Goal: Task Accomplishment & Management: Manage account settings

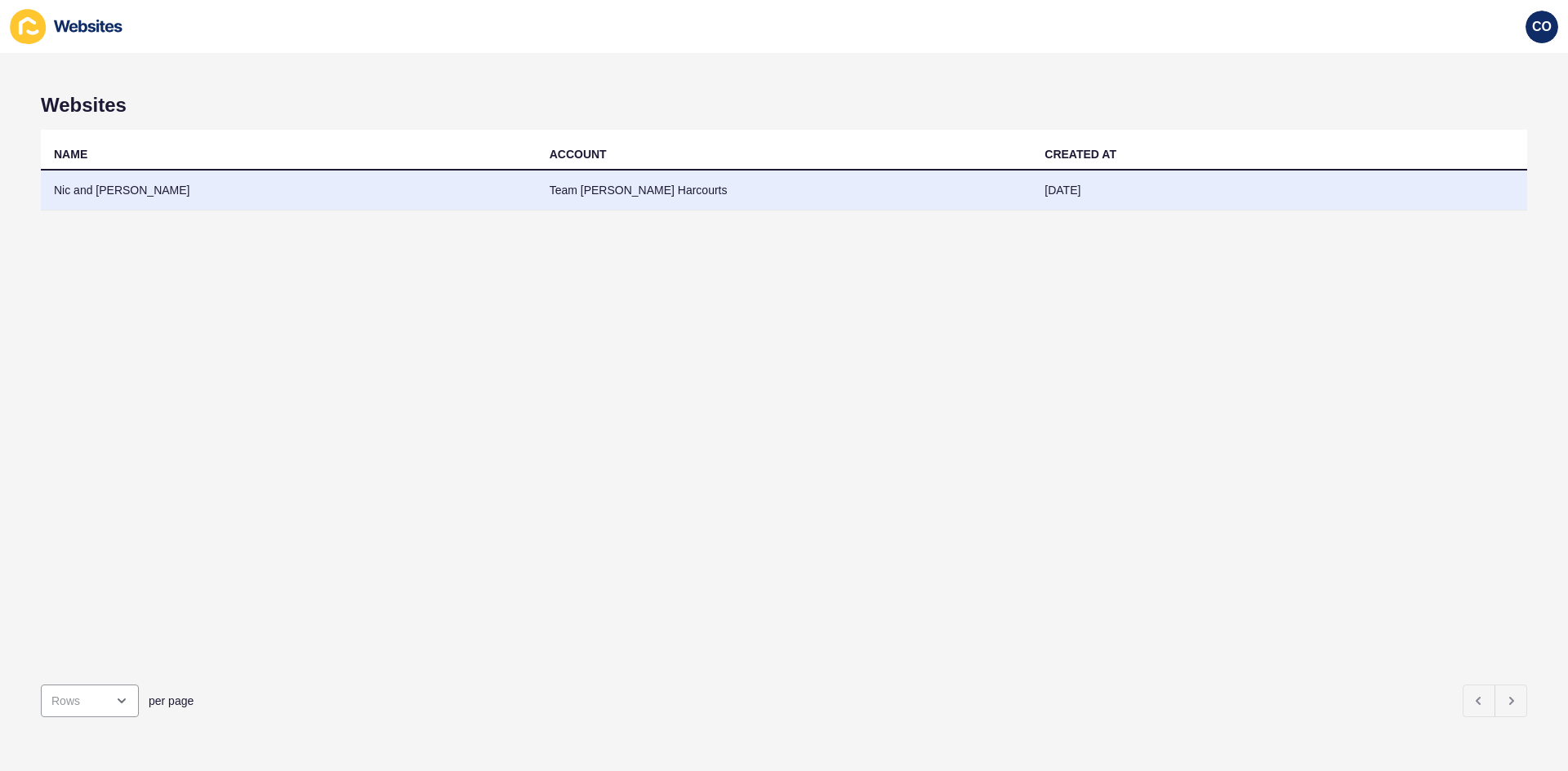
click at [89, 196] on td "Nic and [PERSON_NAME]" at bounding box center [289, 190] width 496 height 40
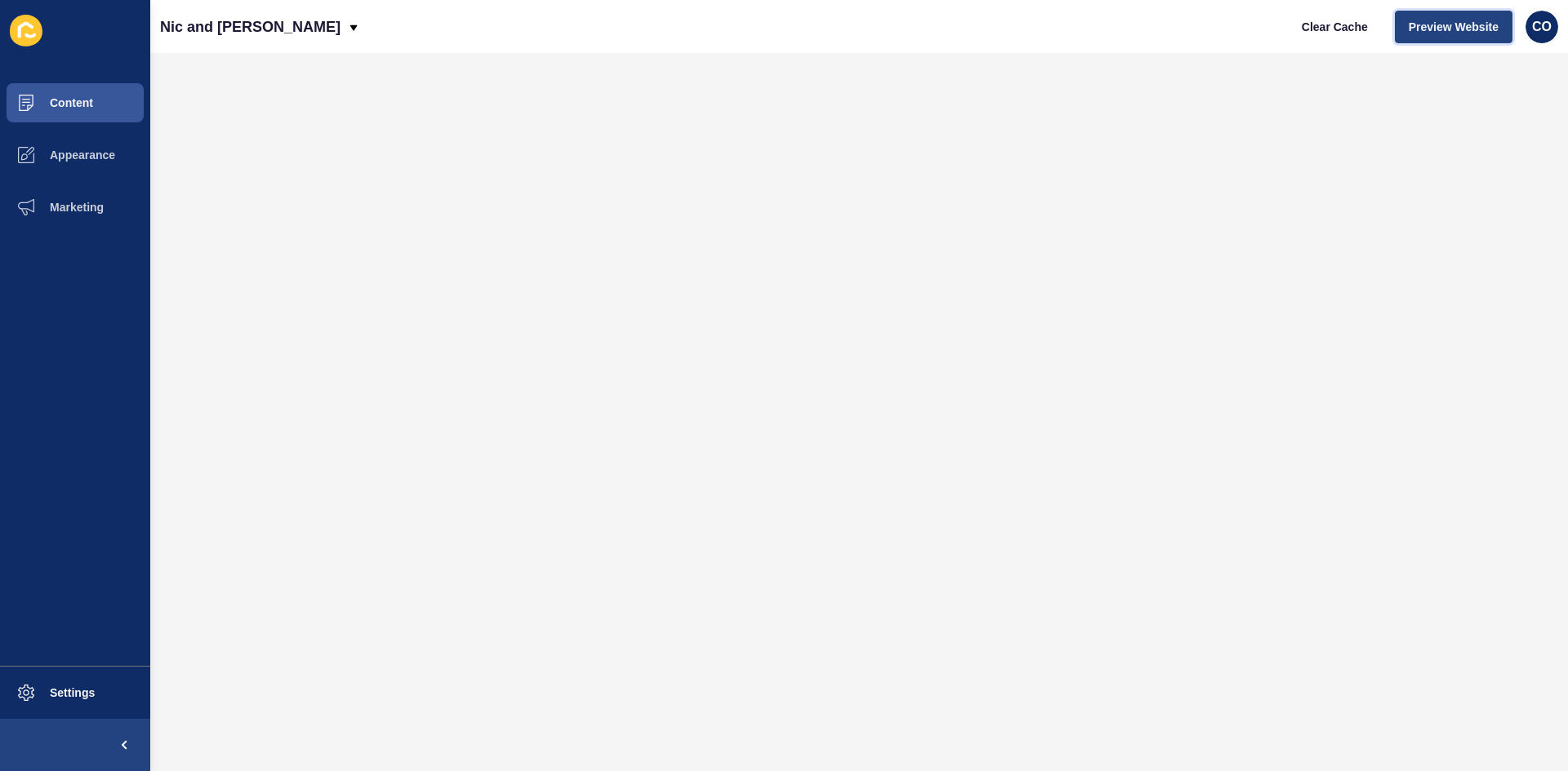
click at [1423, 30] on span "Preview Website" at bounding box center [1454, 26] width 90 height 16
click at [73, 102] on span "Content" at bounding box center [45, 103] width 95 height 13
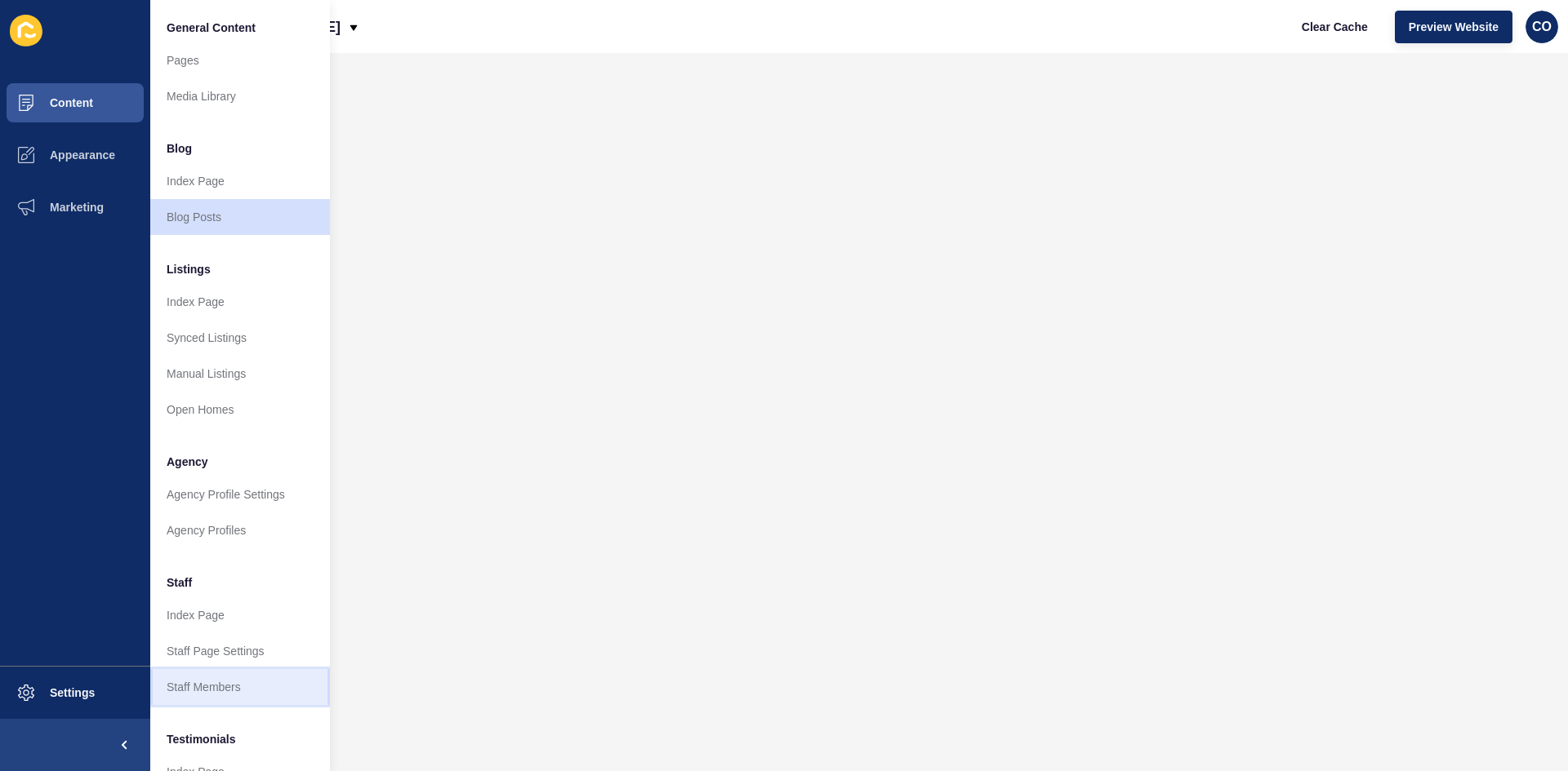
click at [222, 687] on link "Staff Members" at bounding box center [241, 687] width 180 height 36
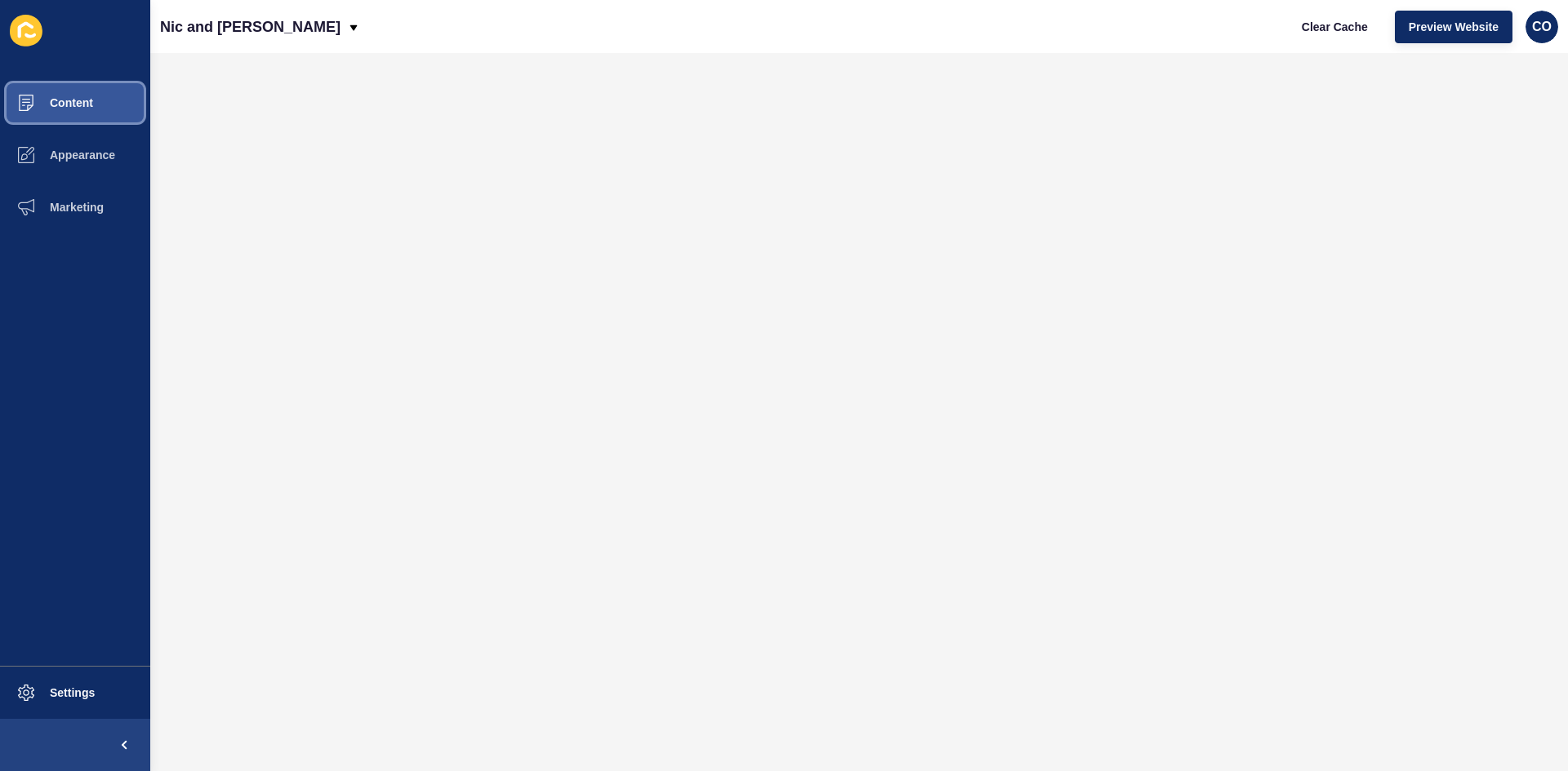
click at [74, 96] on button "Content" at bounding box center [75, 103] width 151 height 52
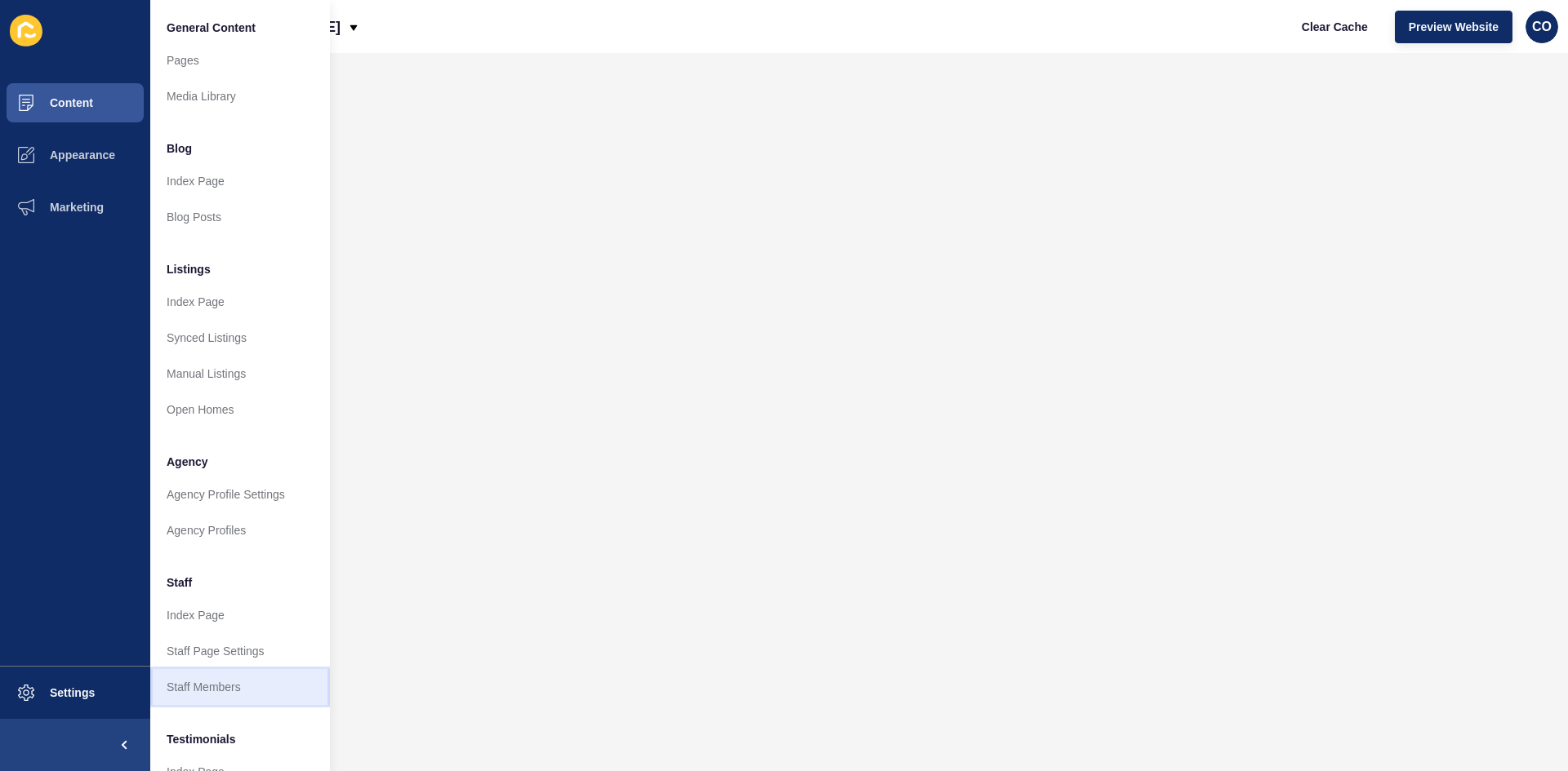
click at [226, 687] on link "Staff Members" at bounding box center [241, 687] width 180 height 36
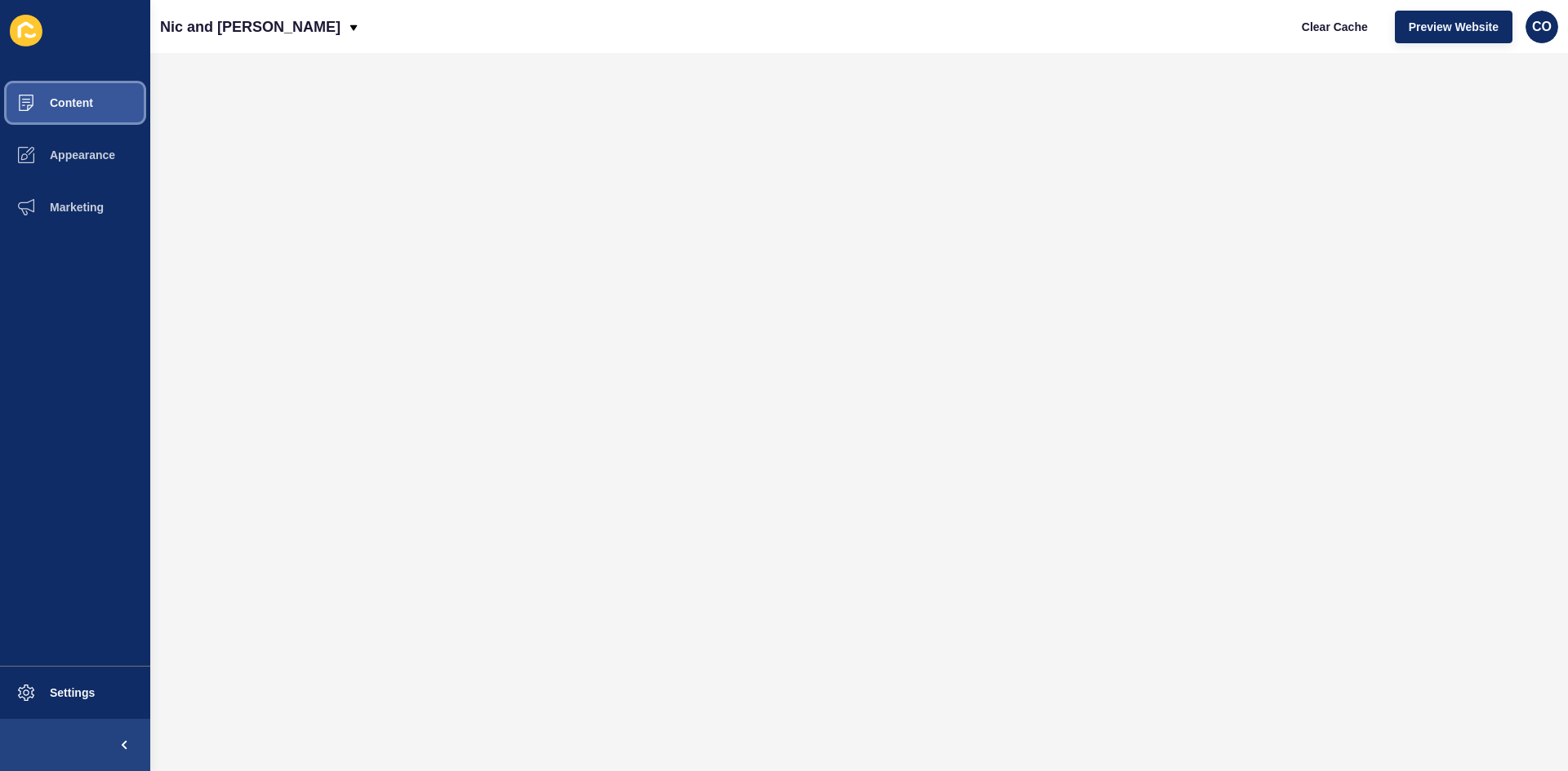
click at [77, 109] on button "Content" at bounding box center [75, 103] width 151 height 52
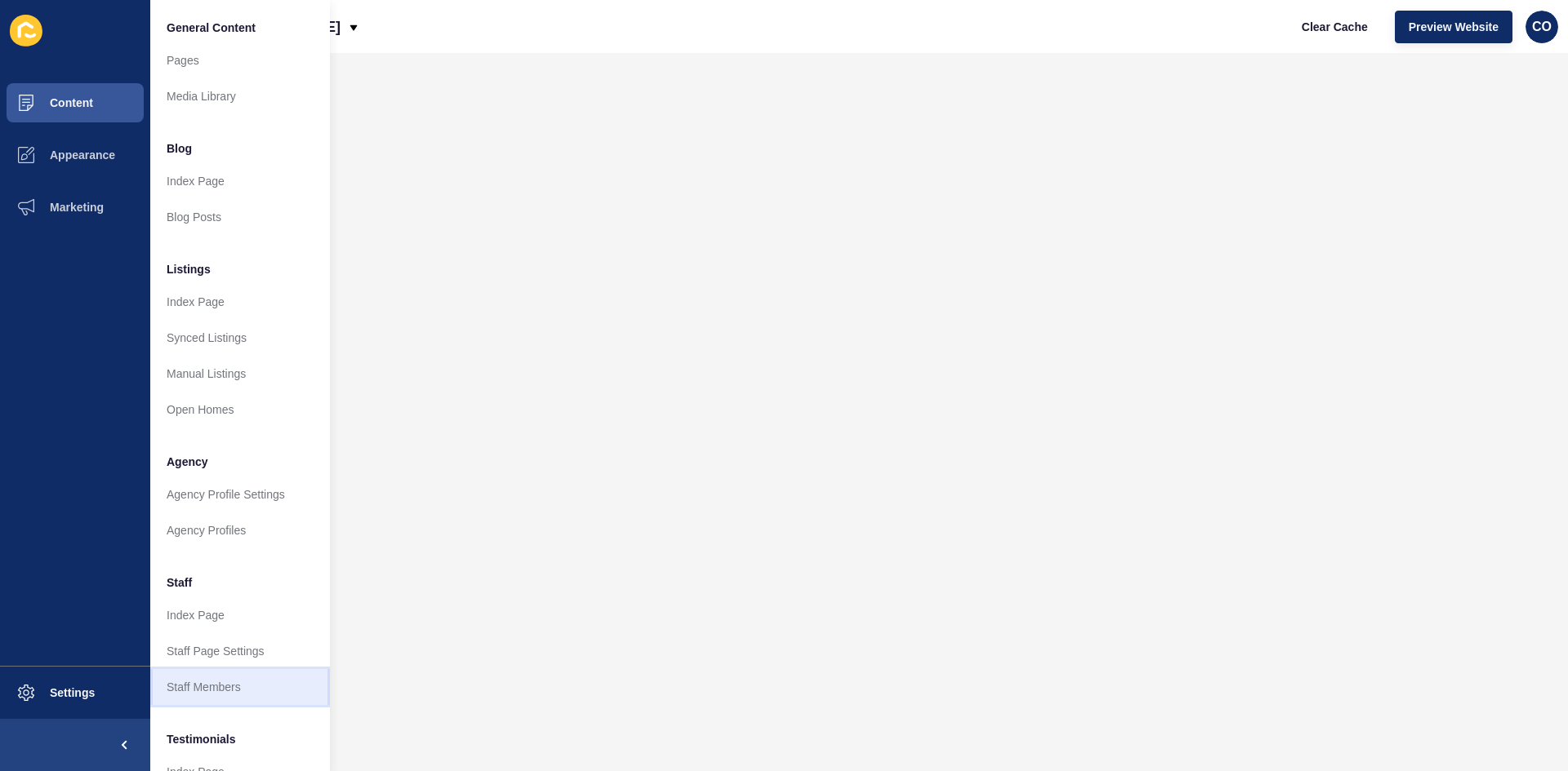
click at [224, 688] on link "Staff Members" at bounding box center [241, 687] width 180 height 36
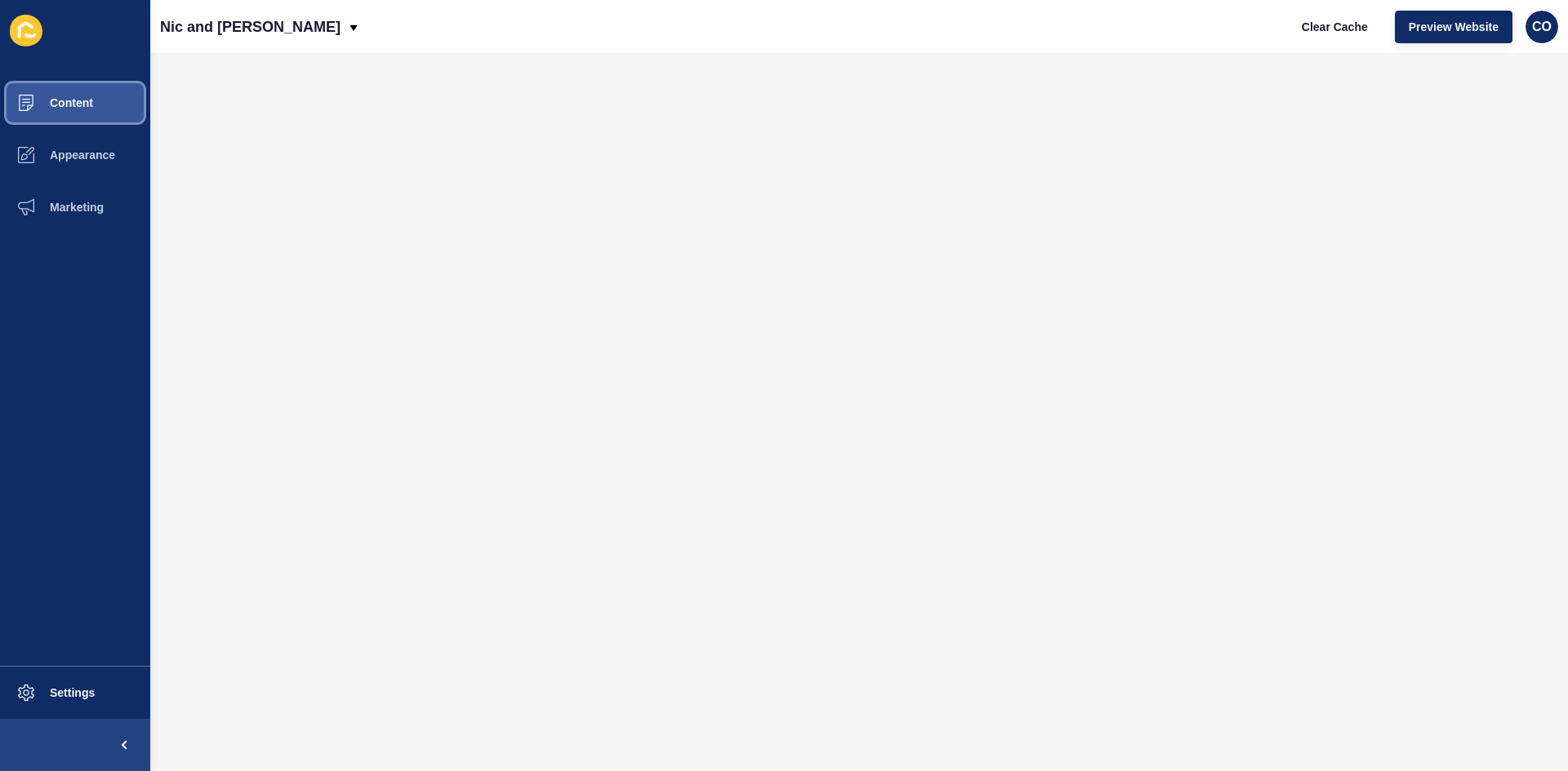
click at [80, 106] on span "Content" at bounding box center [45, 103] width 95 height 13
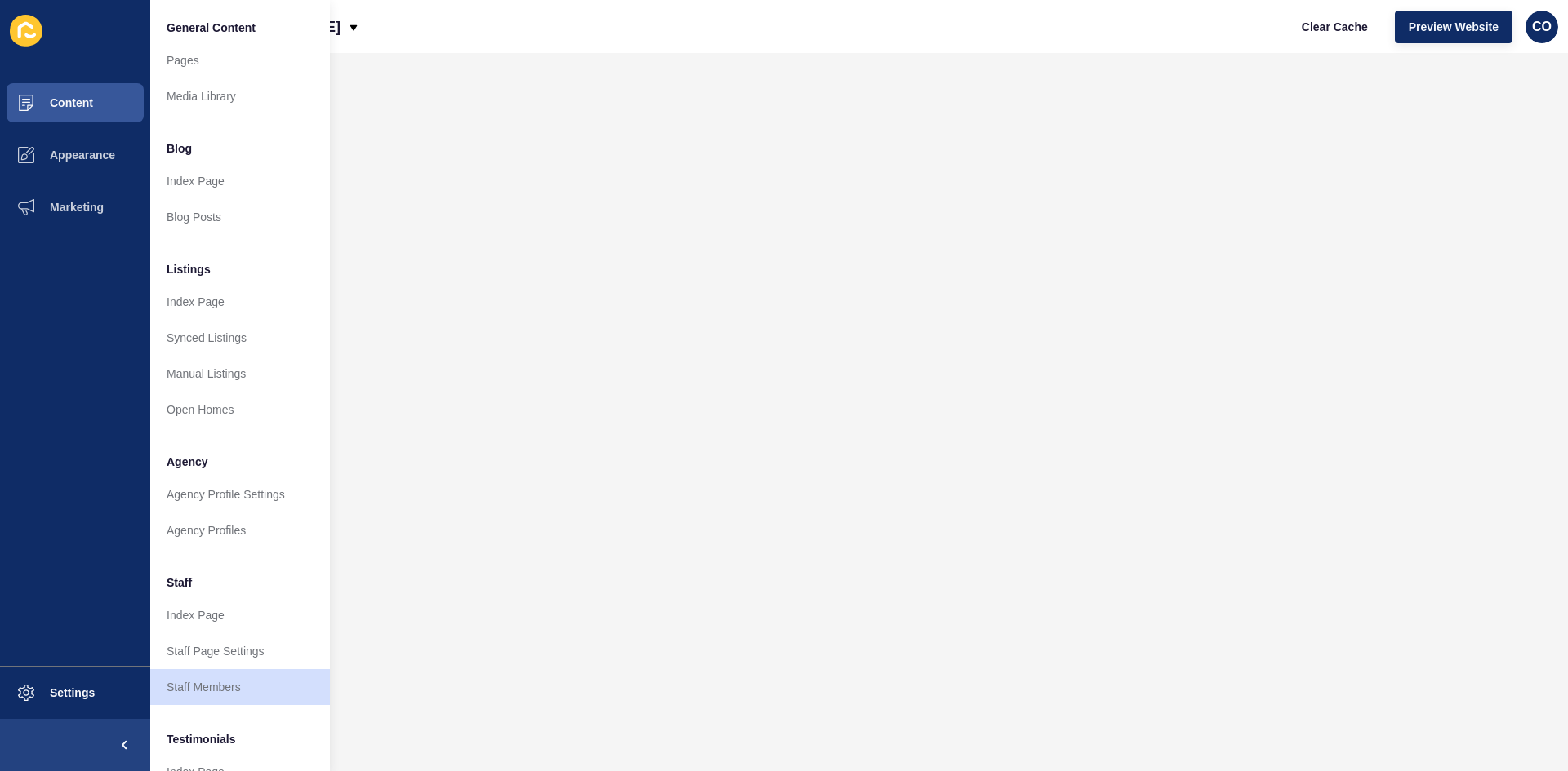
click at [462, 49] on div "Nic and Misaki Clear Cache Preview Website CO" at bounding box center [859, 26] width 1418 height 53
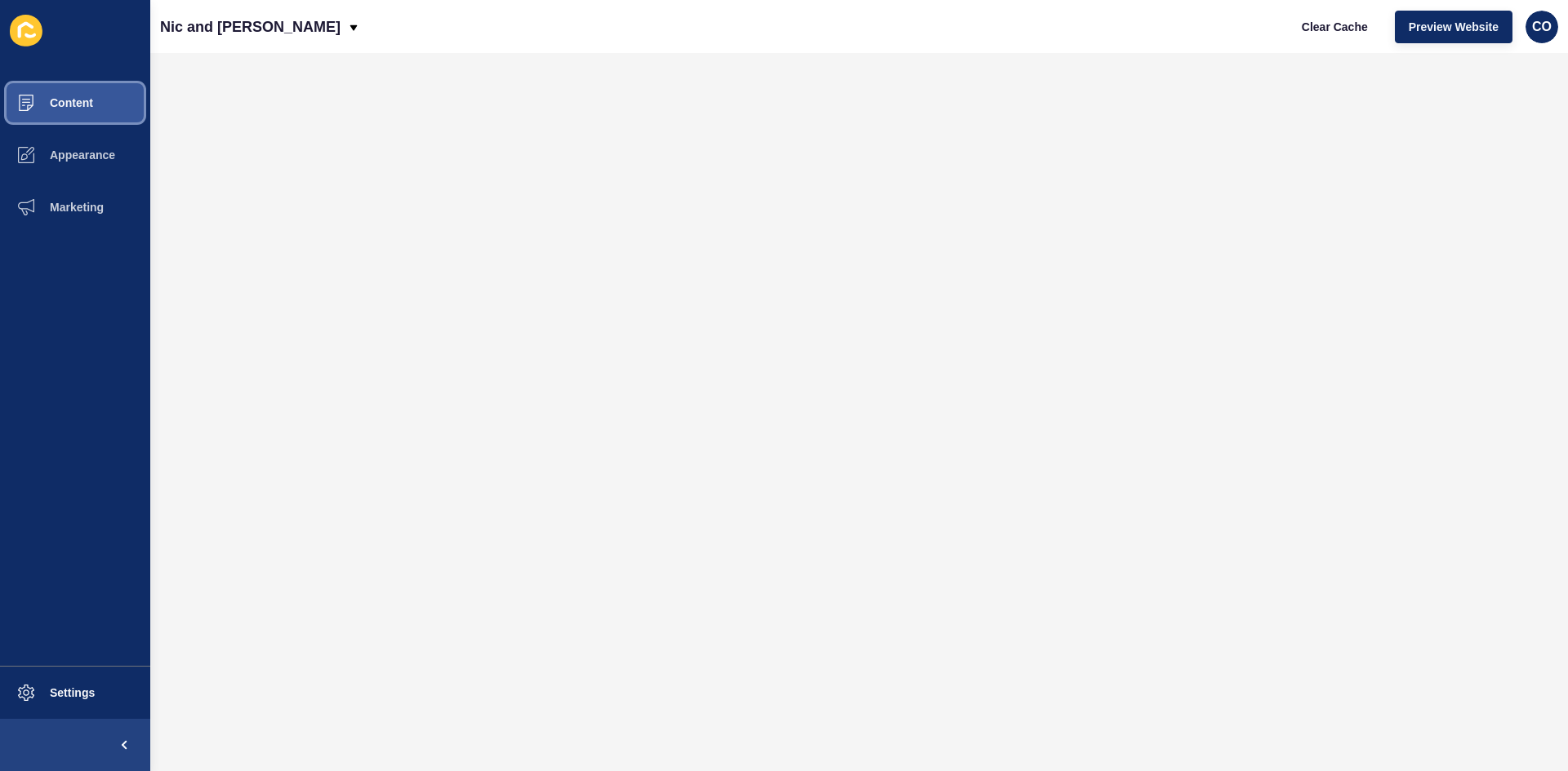
click at [55, 96] on span "Content" at bounding box center [45, 103] width 95 height 13
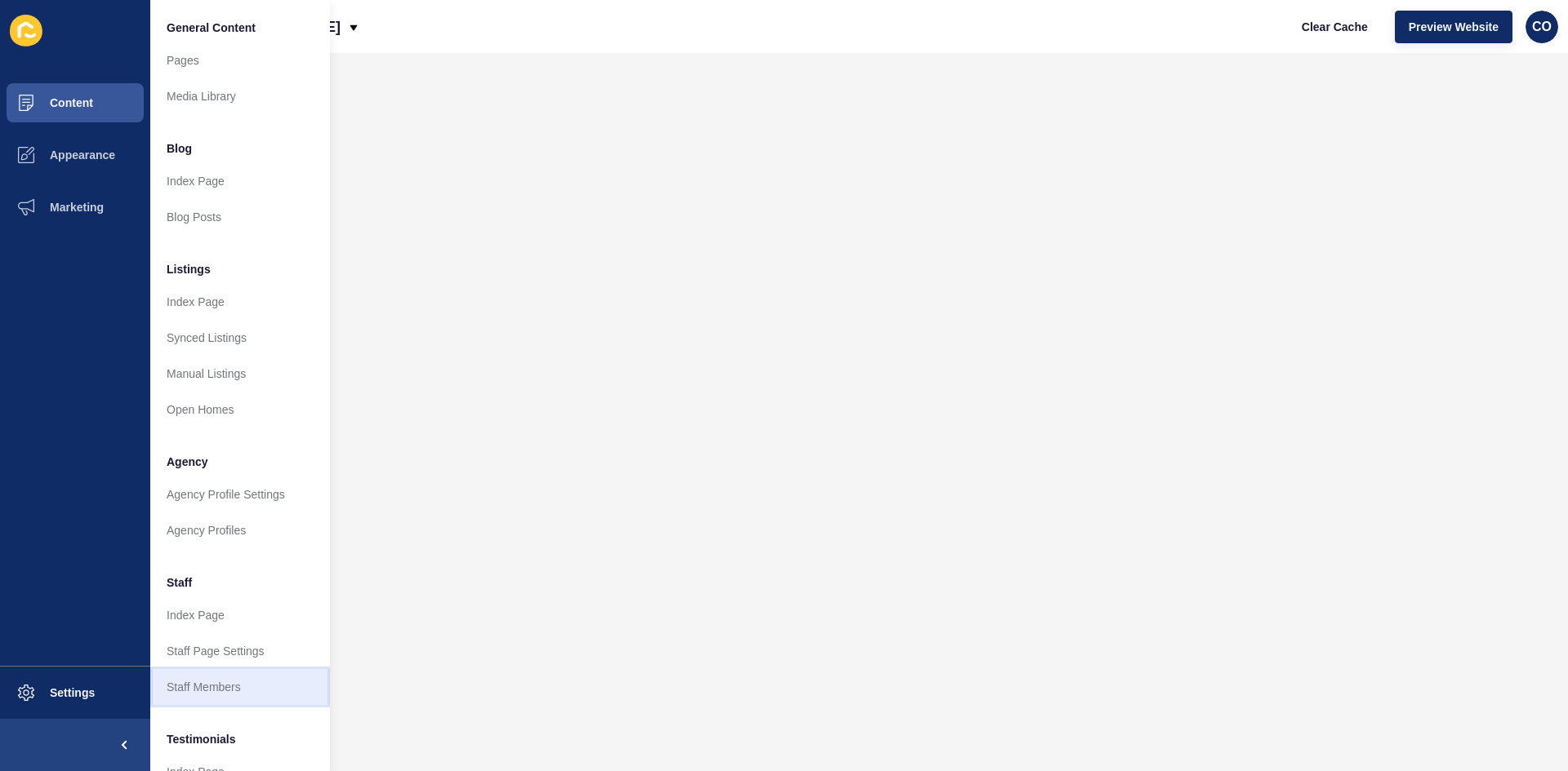
click at [204, 679] on link "Staff Members" at bounding box center [241, 687] width 180 height 36
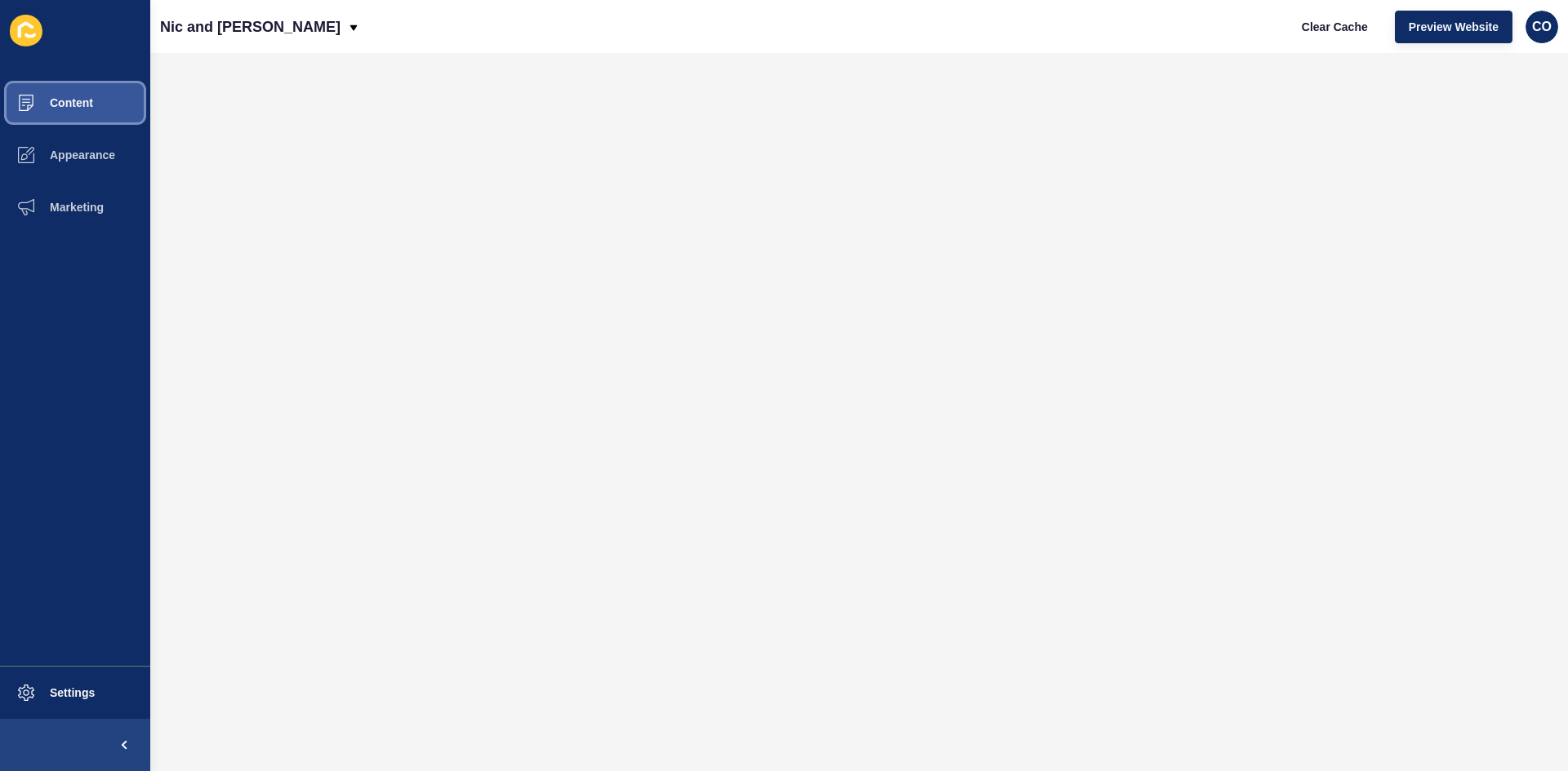
click at [93, 102] on span "Content" at bounding box center [45, 103] width 95 height 13
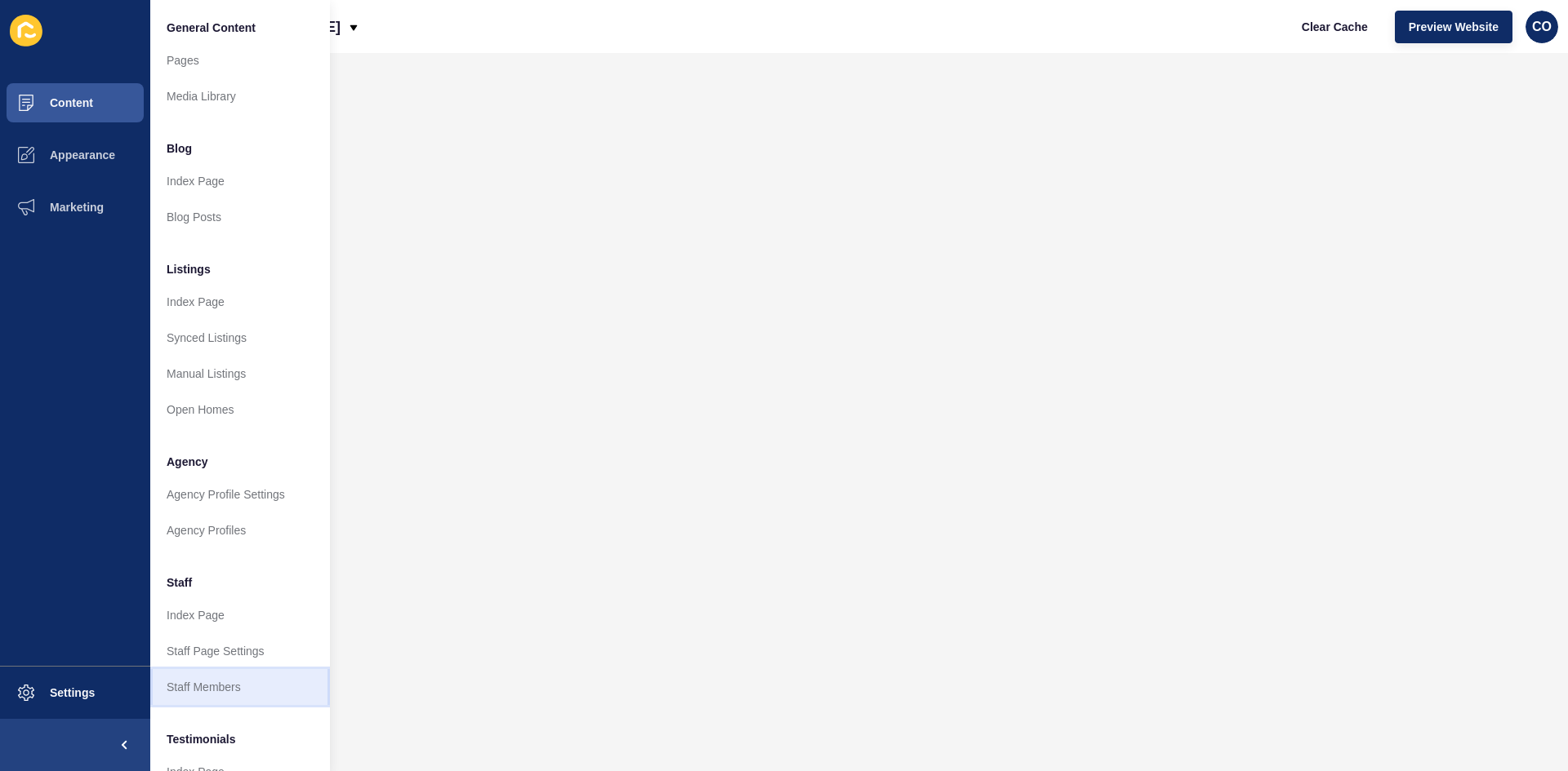
click at [210, 690] on link "Staff Members" at bounding box center [241, 687] width 180 height 36
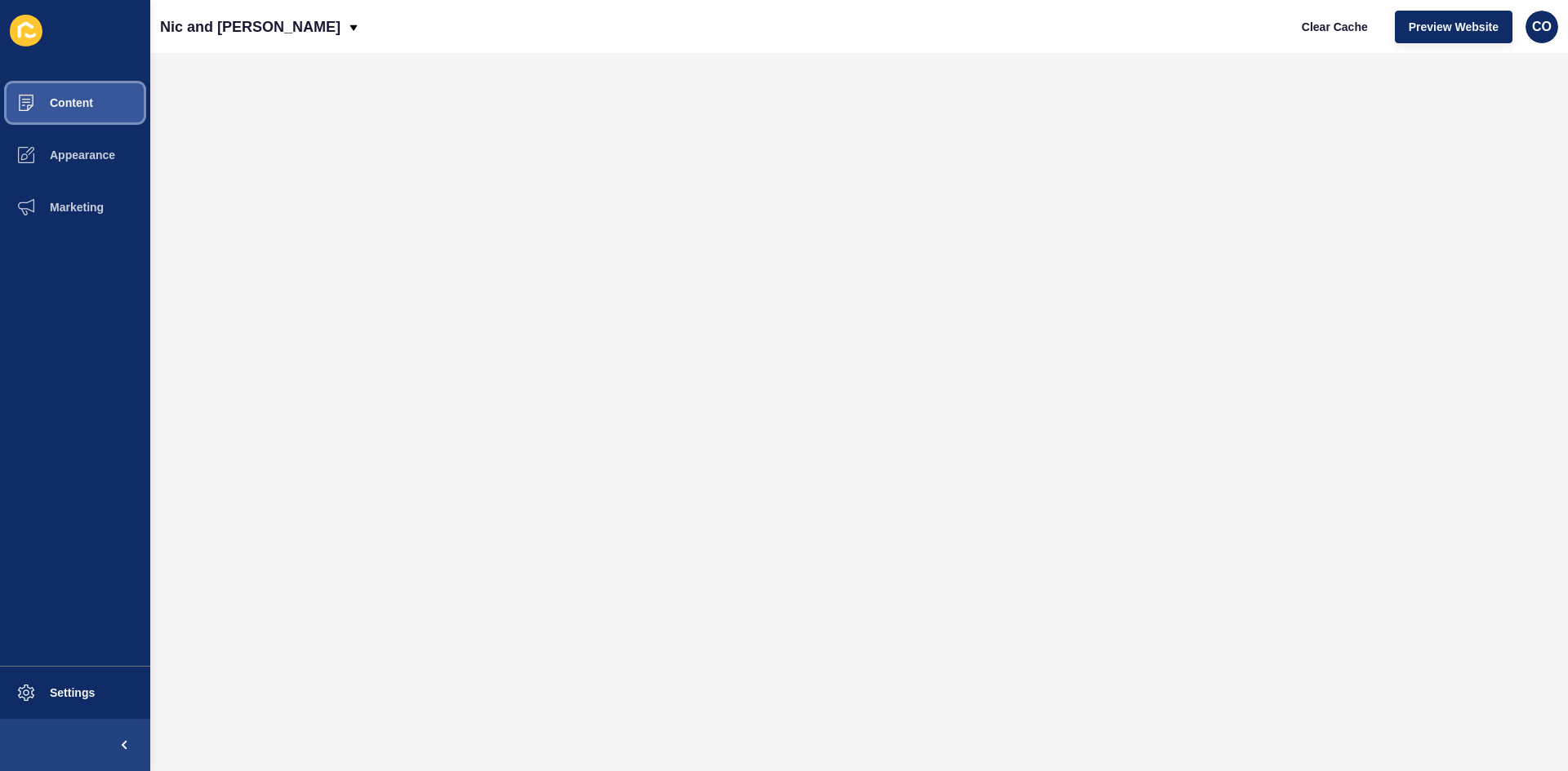
click at [90, 105] on span "Content" at bounding box center [45, 103] width 95 height 13
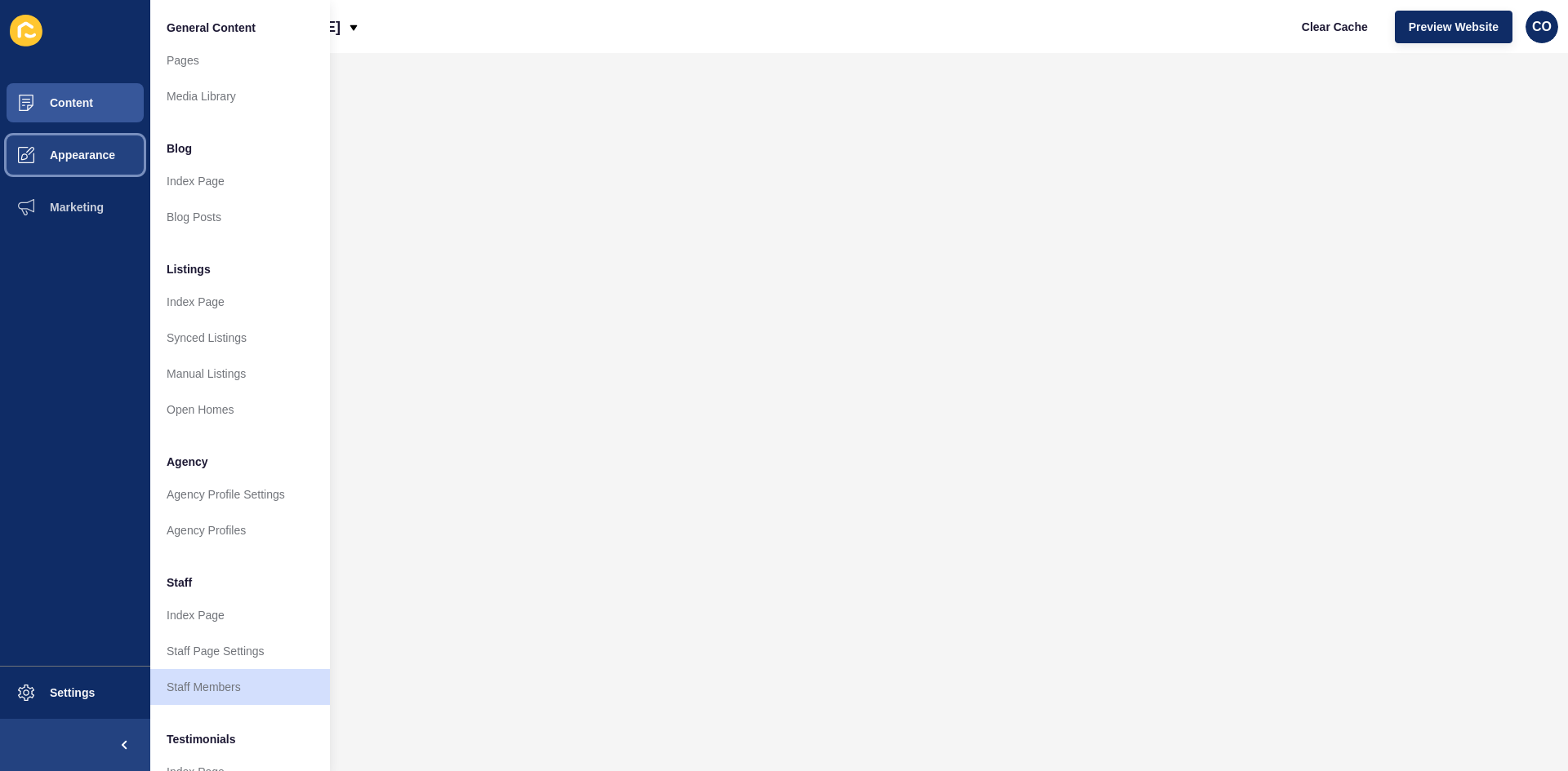
click at [91, 158] on span "Appearance" at bounding box center [56, 155] width 118 height 13
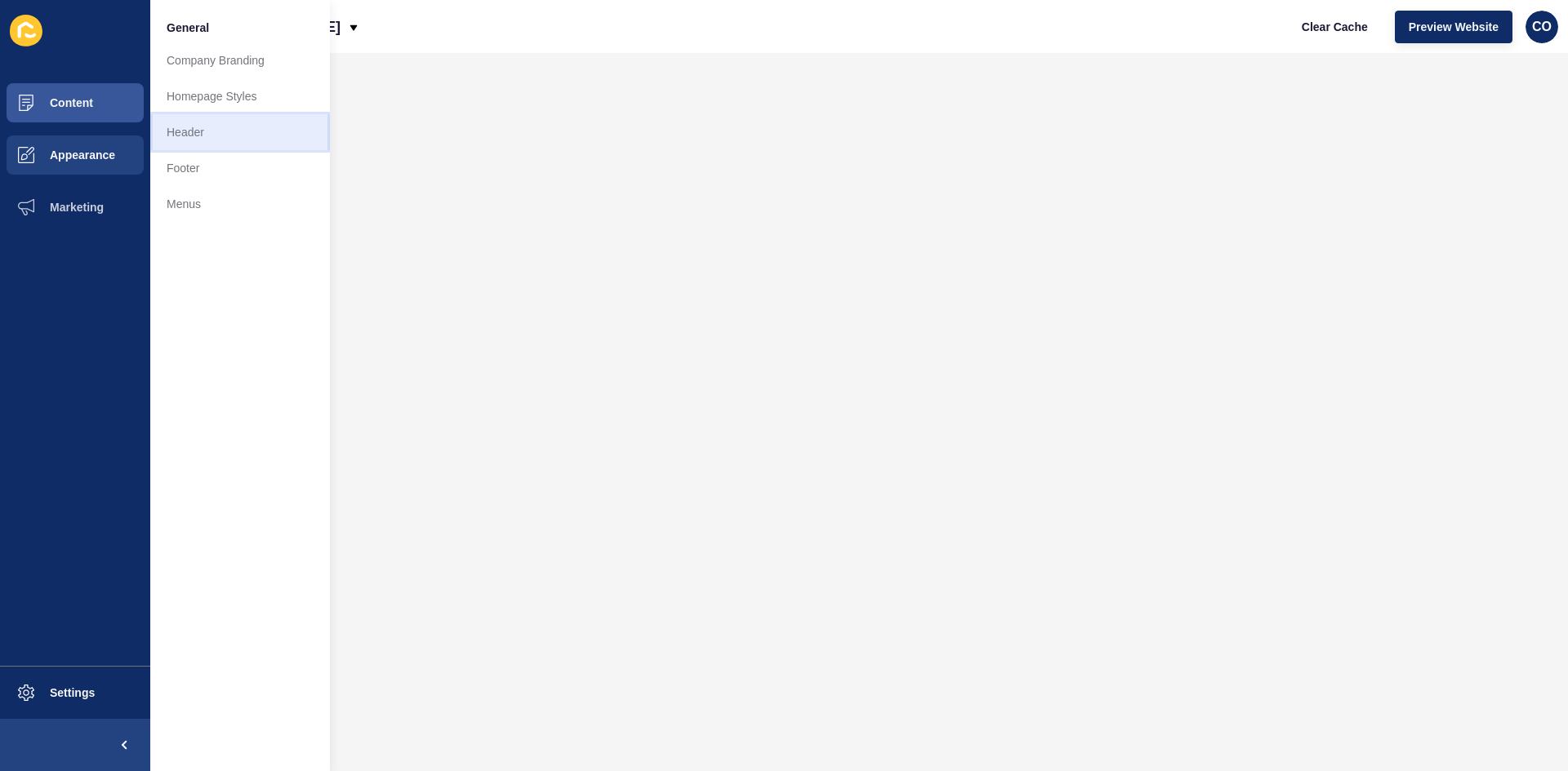
click at [197, 130] on link "Header" at bounding box center [241, 132] width 180 height 36
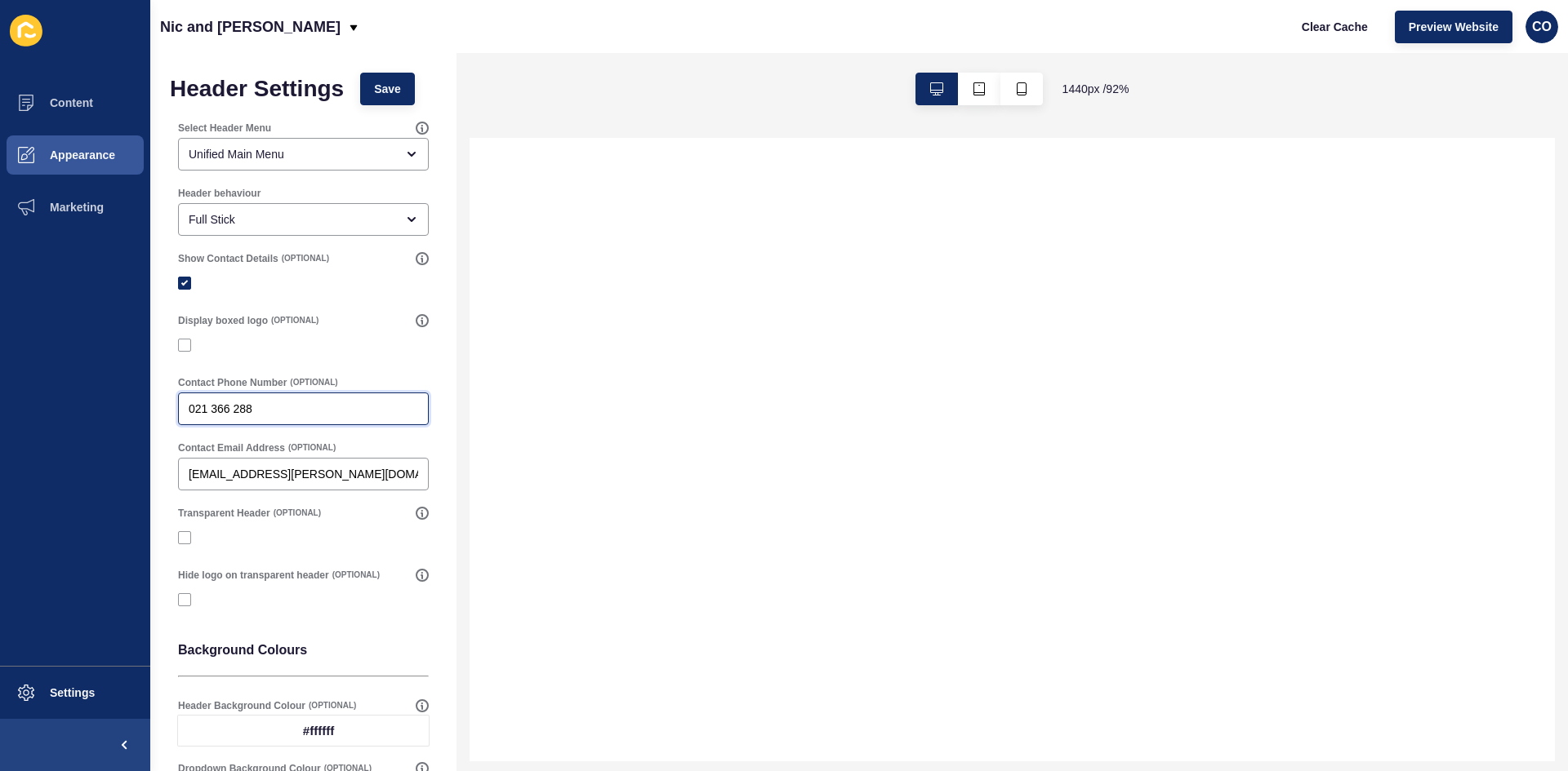
click at [298, 412] on input "021 366 288" at bounding box center [303, 408] width 229 height 16
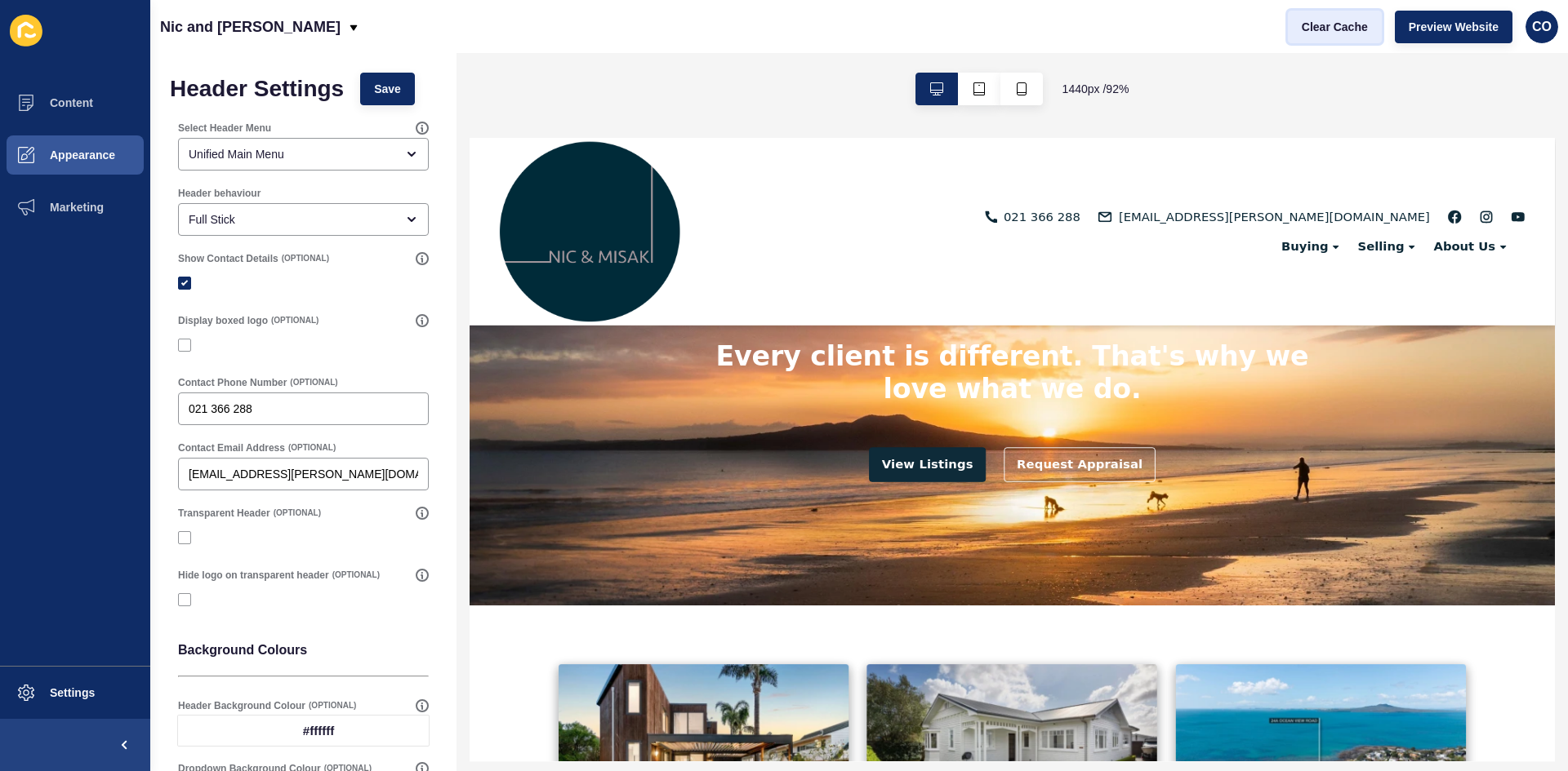
click at [1345, 27] on span "Clear Cache" at bounding box center [1335, 26] width 66 height 16
click at [307, 413] on input "021 366 288" at bounding box center [303, 408] width 229 height 16
paste input "22 300 8004"
click at [256, 410] on input "021 366 288 022 300 8004" at bounding box center [303, 408] width 229 height 16
type input "021 366 288 / 022 300 8004"
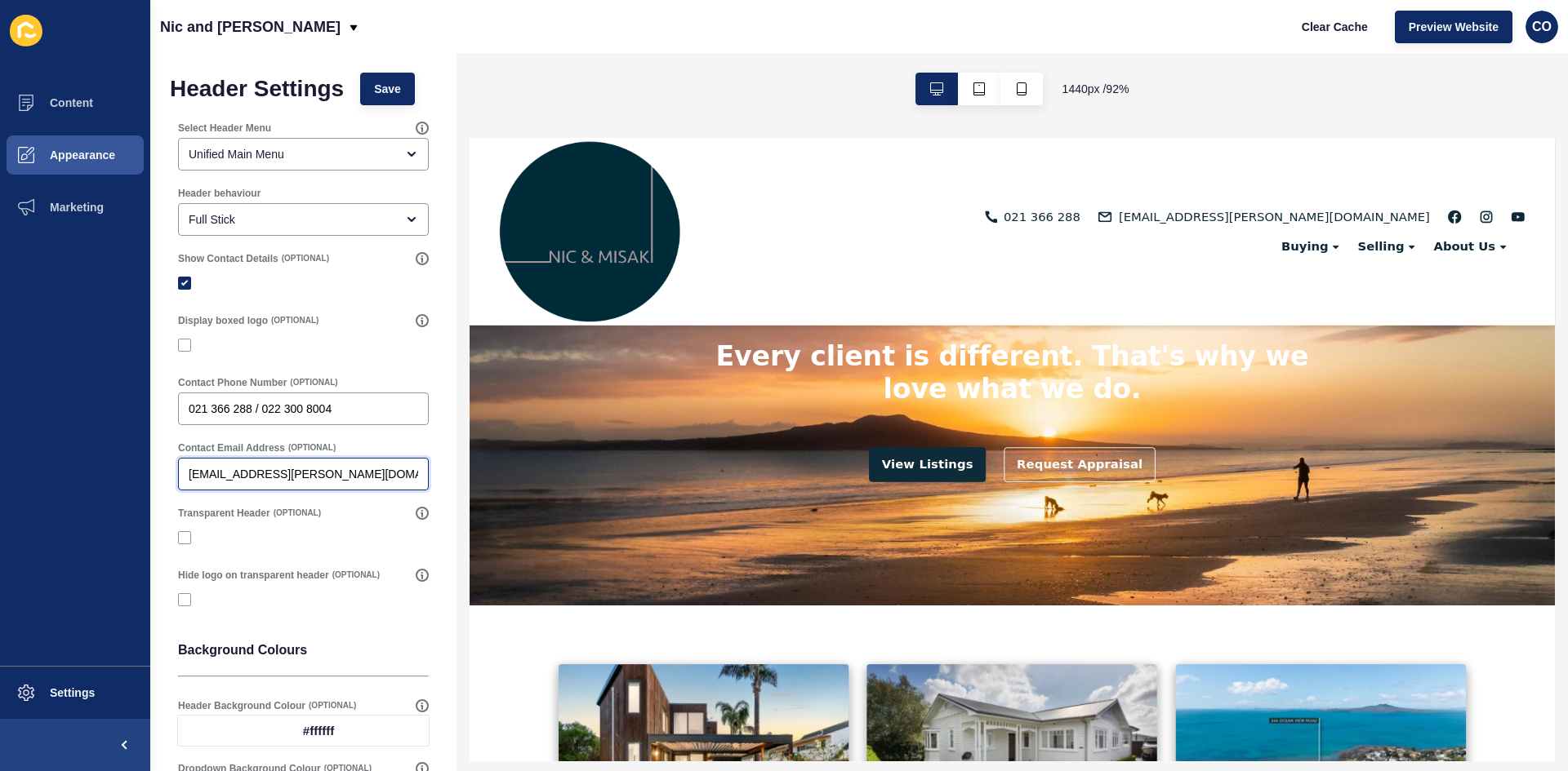
click at [370, 473] on input "[EMAIL_ADDRESS][PERSON_NAME][DOMAIN_NAME]" at bounding box center [303, 473] width 229 height 16
paste input "[EMAIL_ADDRESS][PERSON_NAME][DOMAIN_NAME]"
click at [376, 80] on span "Save" at bounding box center [388, 88] width 27 height 16
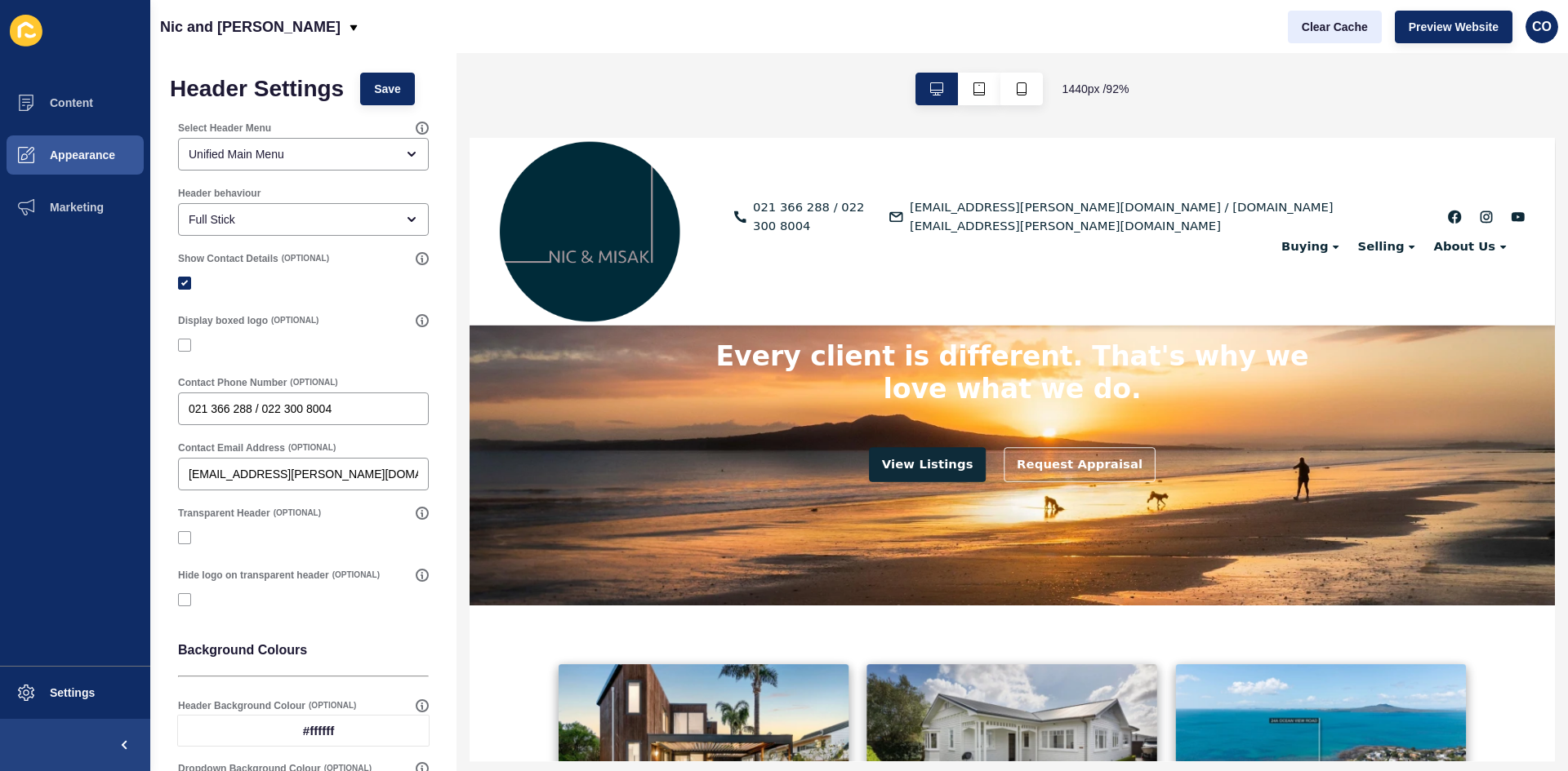
scroll to position [0, 0]
click at [1338, 29] on span "Clear Cache" at bounding box center [1335, 26] width 66 height 16
click at [905, 225] on span "021 366 288 / 022 300 8004" at bounding box center [841, 224] width 128 height 39
drag, startPoint x: 254, startPoint y: 408, endPoint x: 343, endPoint y: 408, distance: 89.0
click at [343, 408] on input "021 366 288 / 022 300 8004" at bounding box center [303, 408] width 229 height 16
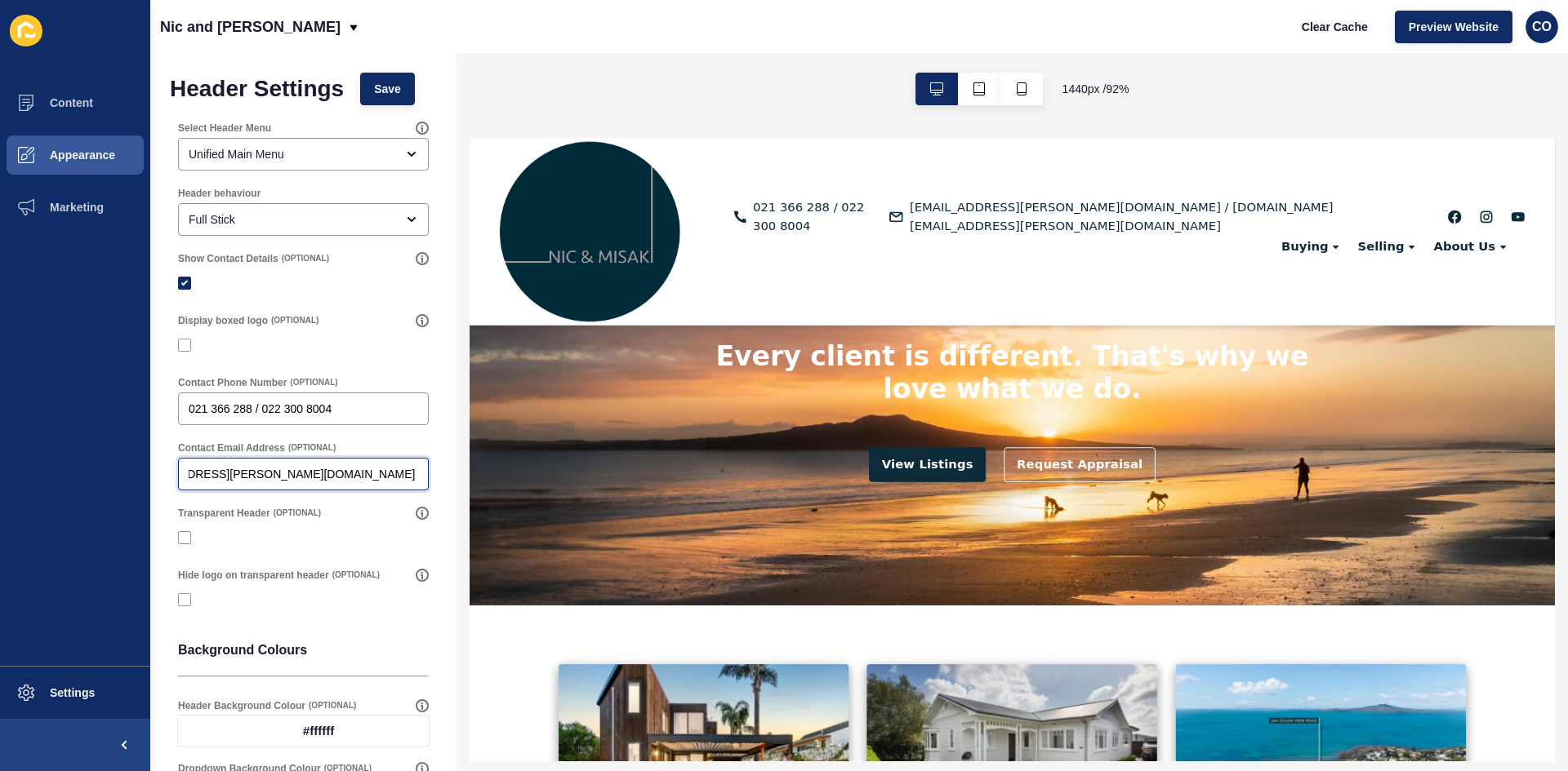
scroll to position [0, 82]
drag, startPoint x: 795, startPoint y: 616, endPoint x: 471, endPoint y: 507, distance: 341.8
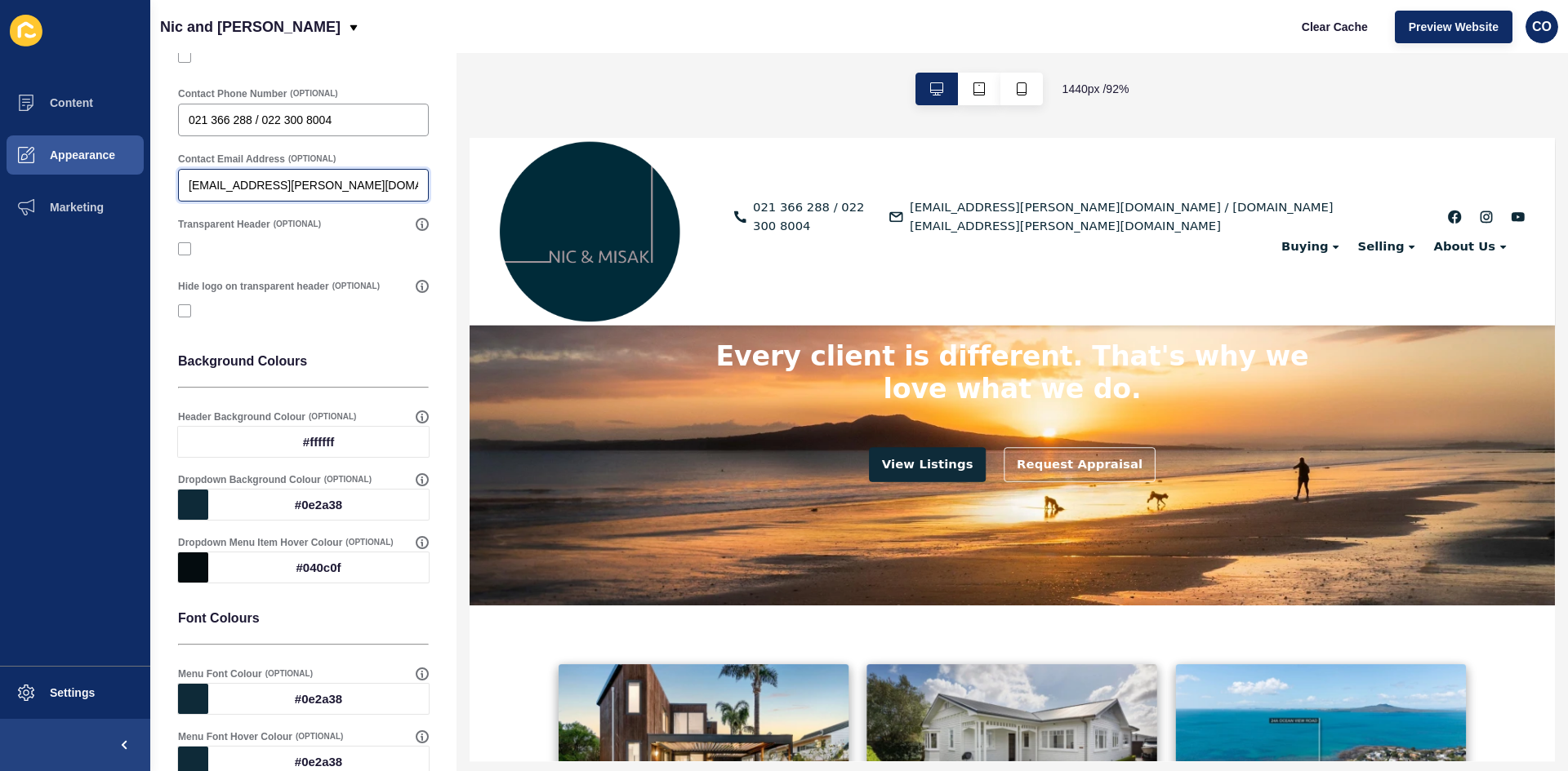
scroll to position [327, 0]
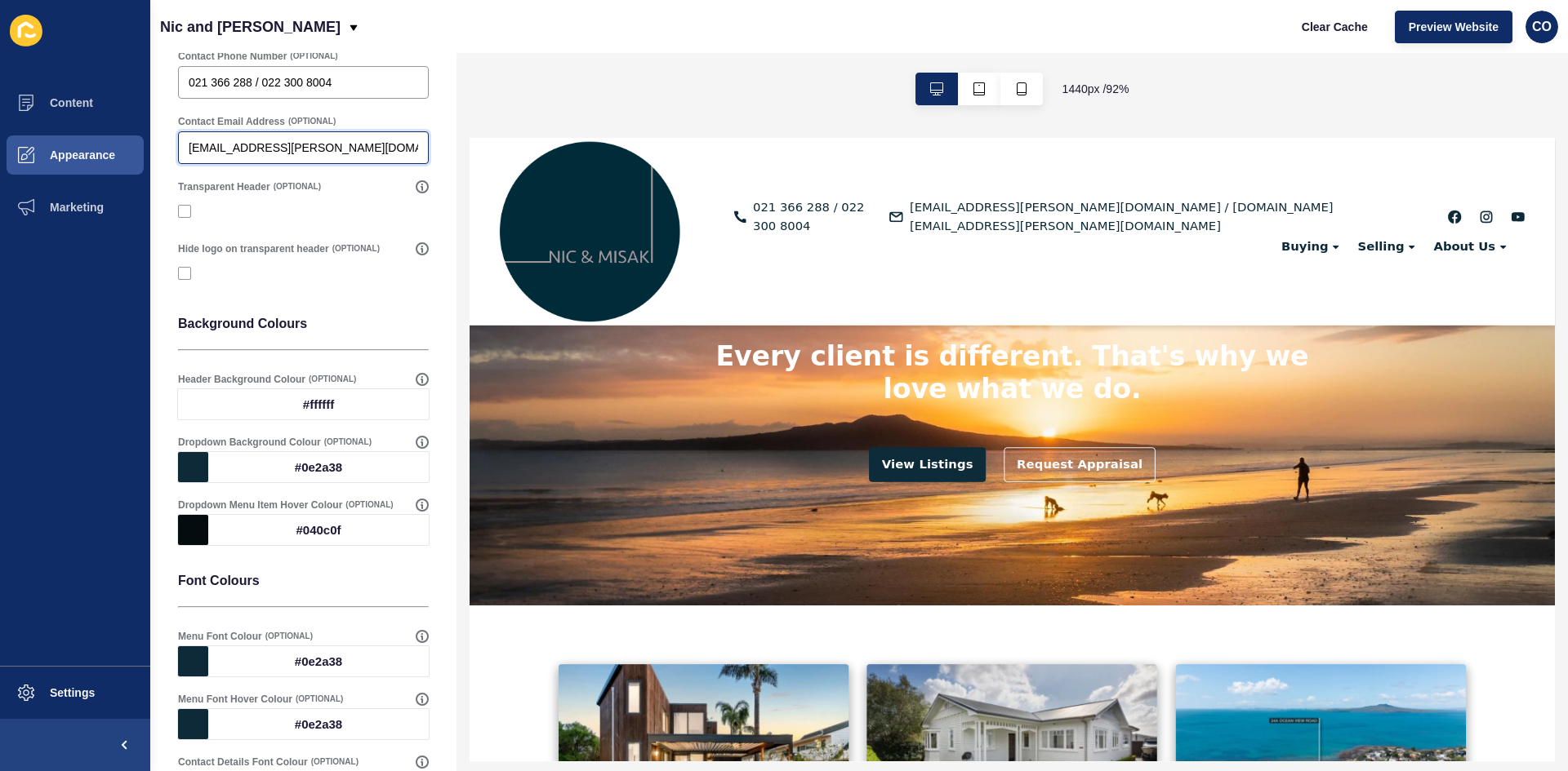
type input "[EMAIL_ADDRESS][PERSON_NAME][DOMAIN_NAME]"
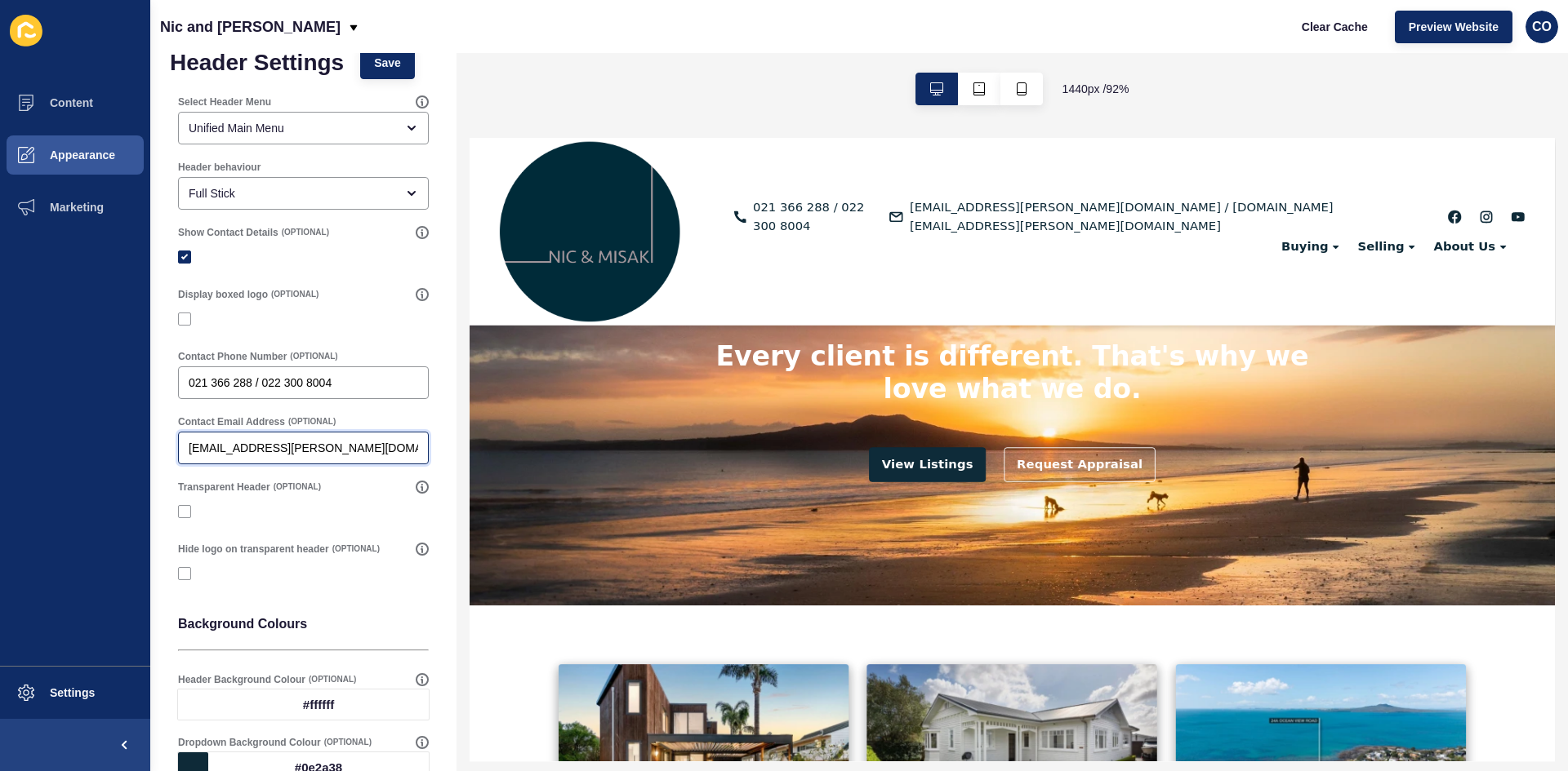
scroll to position [0, 0]
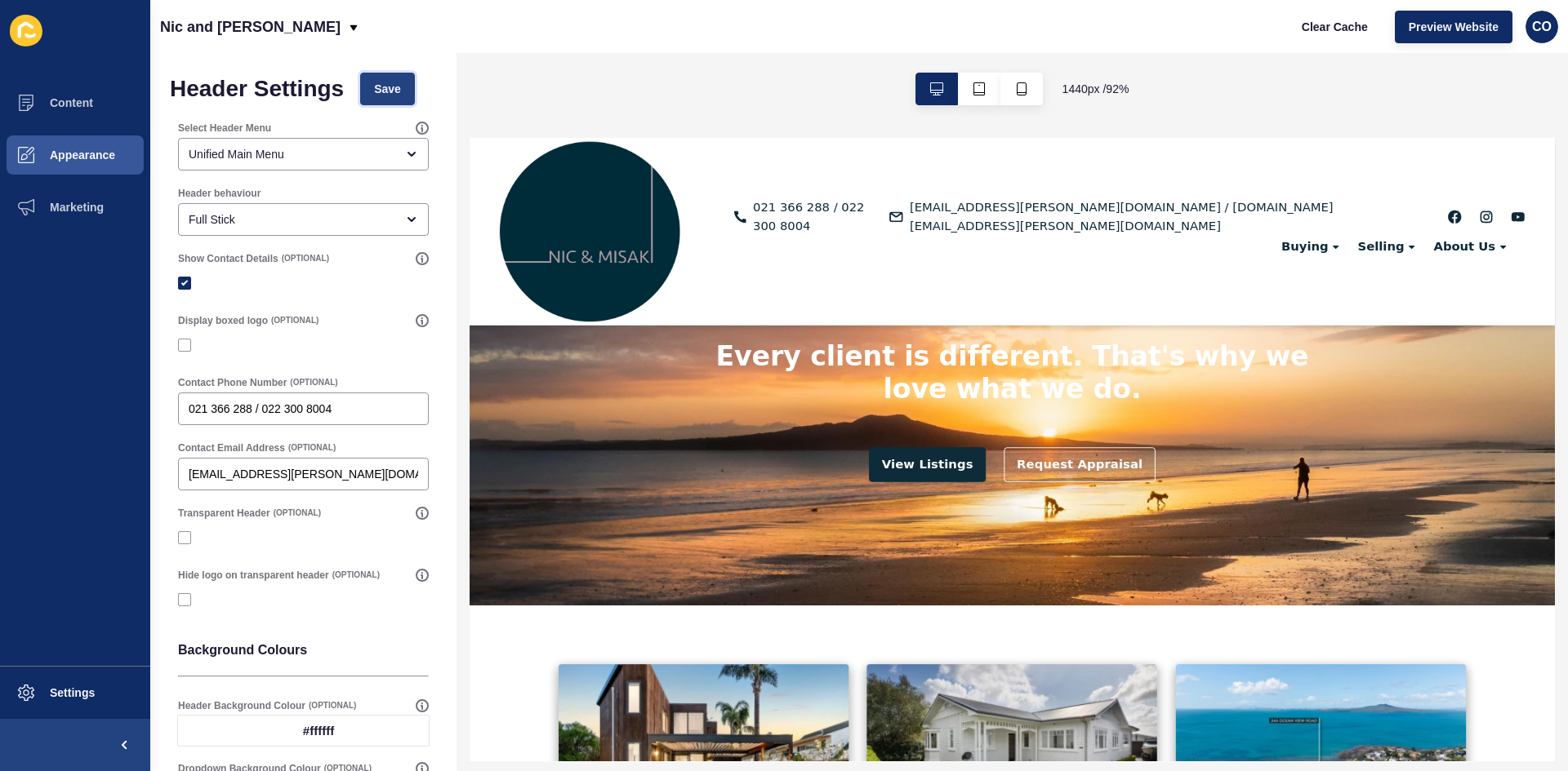
click at [382, 95] on span "Save" at bounding box center [388, 88] width 27 height 16
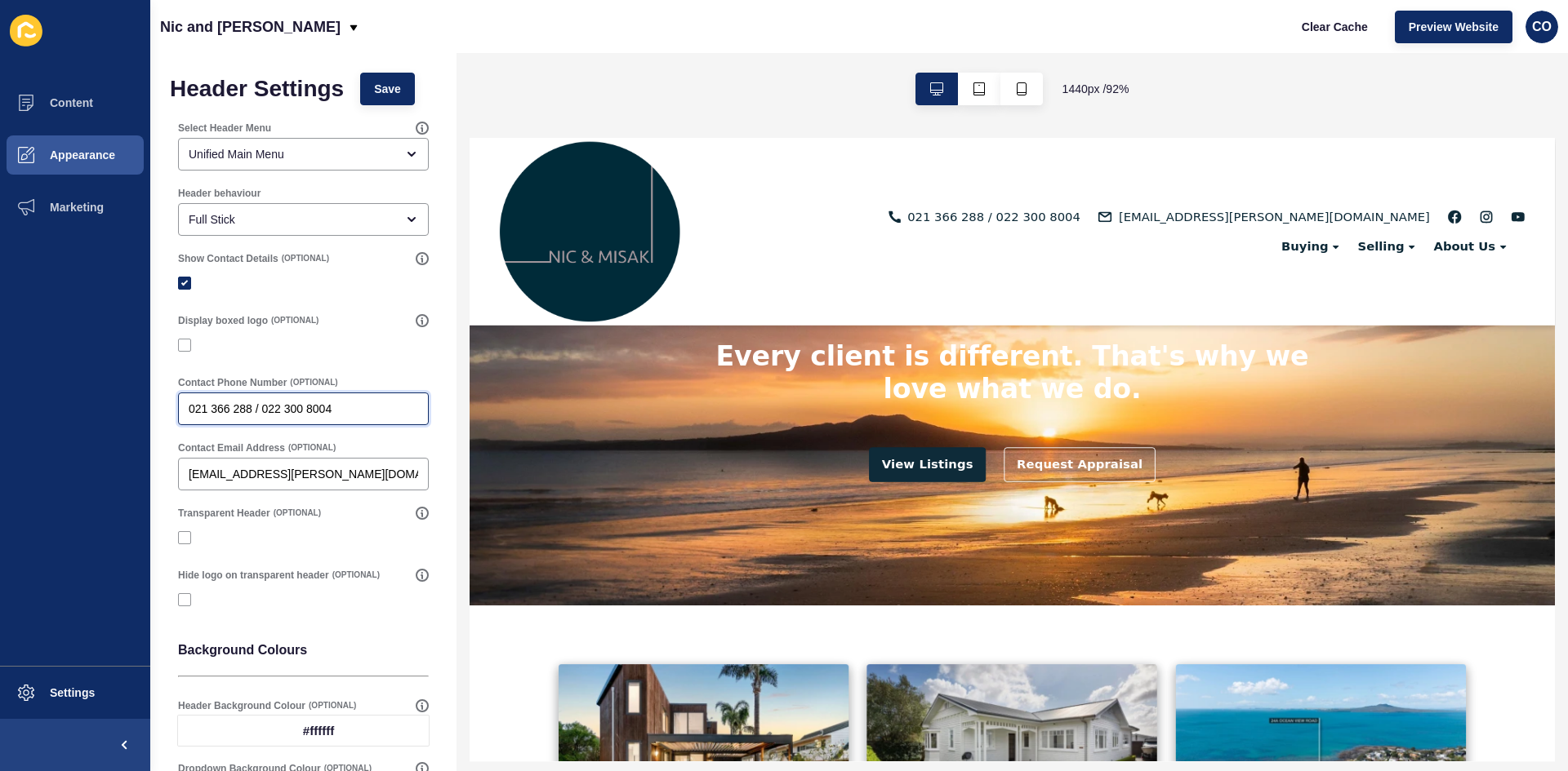
drag, startPoint x: 336, startPoint y: 414, endPoint x: 250, endPoint y: 411, distance: 86.1
click at [250, 411] on input "021 366 288 / 022 300 8004" at bounding box center [303, 408] width 229 height 16
type input "021 366 288"
click at [388, 88] on span "Save" at bounding box center [388, 88] width 27 height 16
